Goal: Navigation & Orientation: Understand site structure

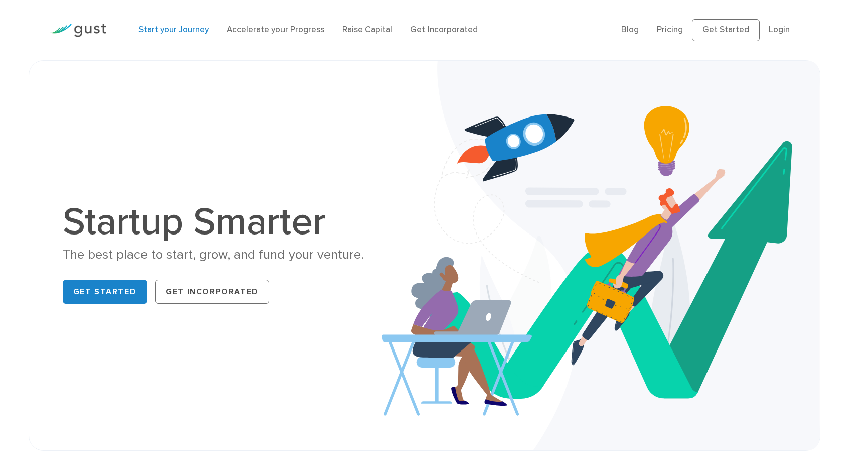
click at [181, 35] on link "Start your Journey" at bounding box center [173, 30] width 70 height 10
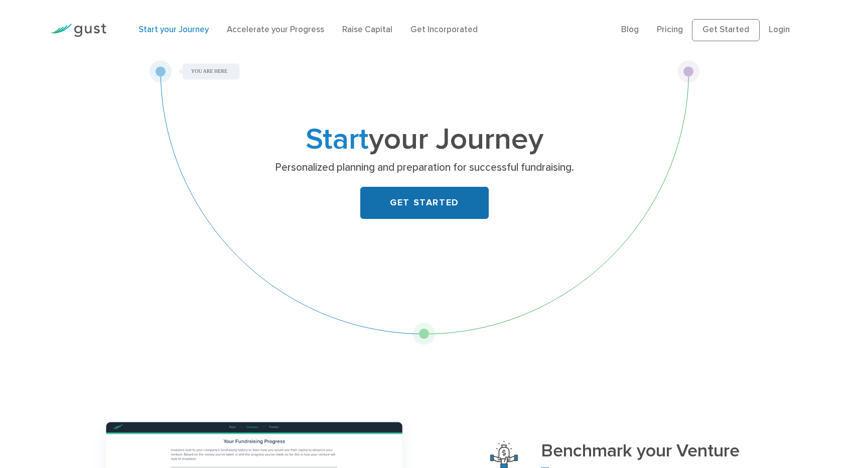
click at [420, 219] on link "GET STARTED" at bounding box center [424, 203] width 128 height 32
click at [322, 33] on link "Accelerate your Progress" at bounding box center [275, 30] width 97 height 10
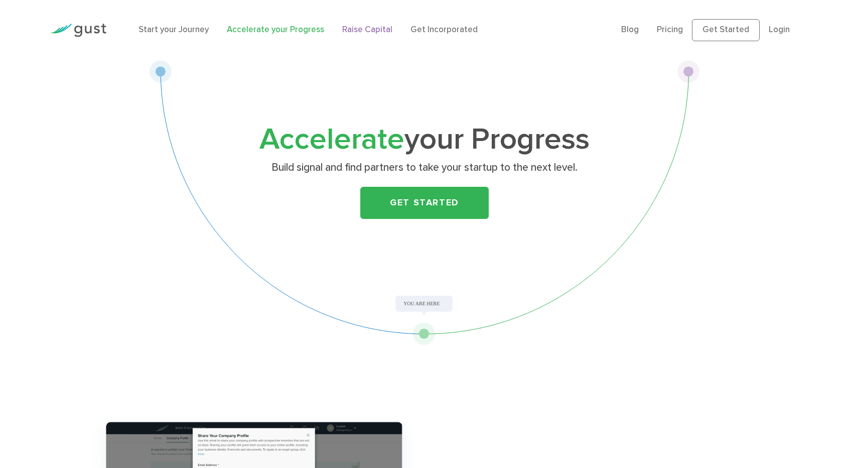
click at [392, 35] on link "Raise Capital" at bounding box center [367, 30] width 50 height 10
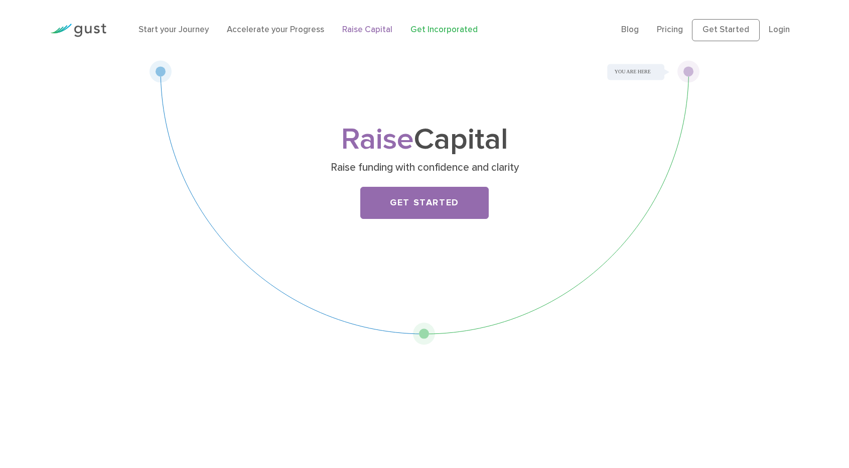
click at [457, 35] on link "Get Incorporated" at bounding box center [443, 30] width 67 height 10
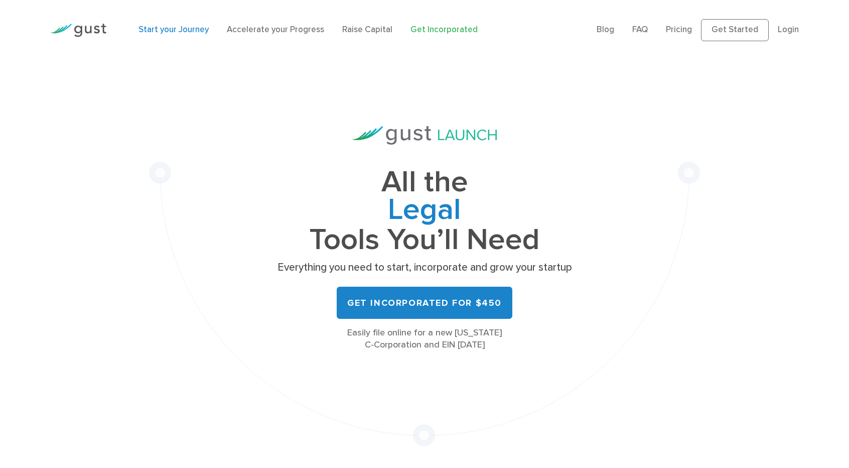
click at [181, 35] on link "Start your Journey" at bounding box center [173, 30] width 70 height 10
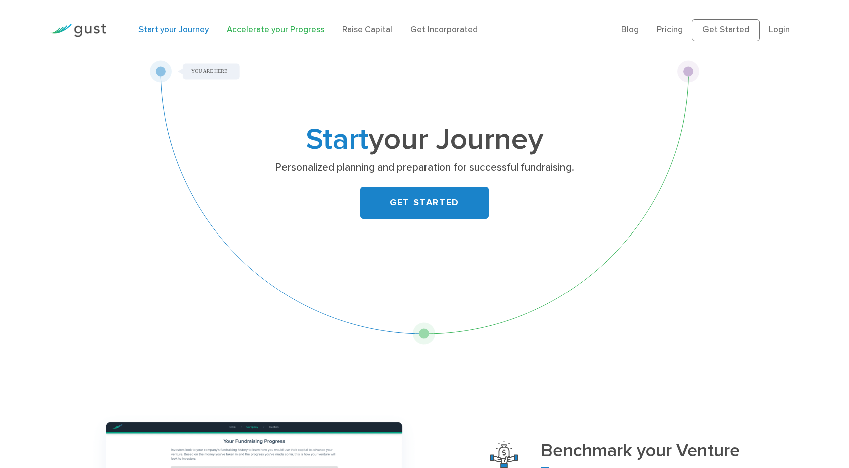
click at [262, 34] on link "Accelerate your Progress" at bounding box center [275, 30] width 97 height 10
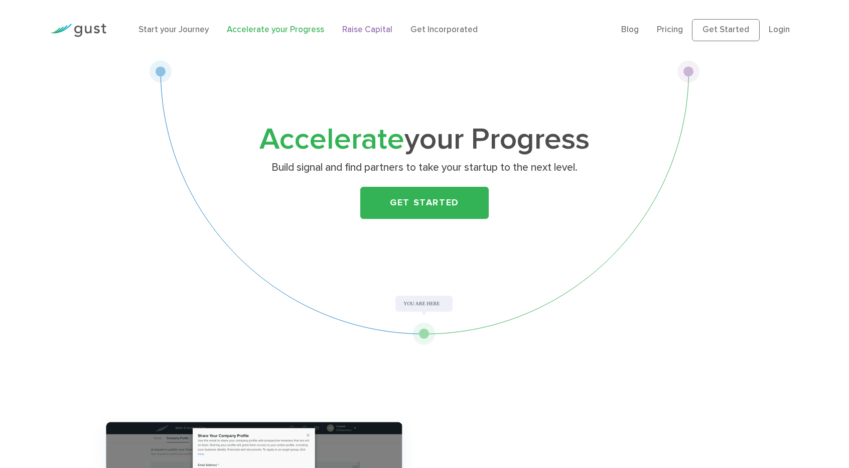
click at [373, 33] on link "Raise Capital" at bounding box center [367, 30] width 50 height 10
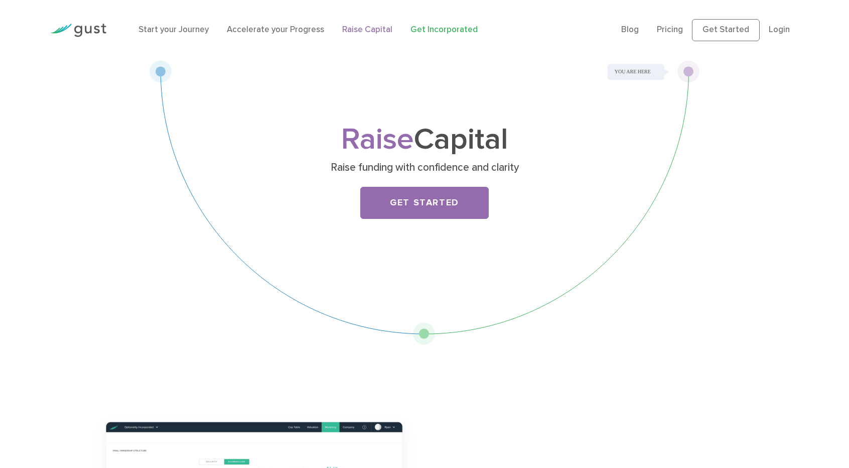
click at [478, 35] on link "Get Incorporated" at bounding box center [443, 30] width 67 height 10
